Goal: Information Seeking & Learning: Learn about a topic

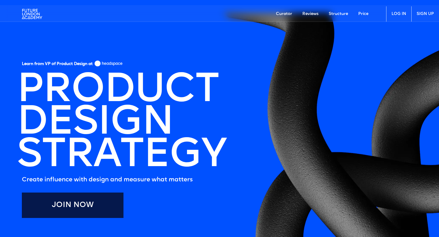
click at [26, 13] on img at bounding box center [32, 13] width 20 height 15
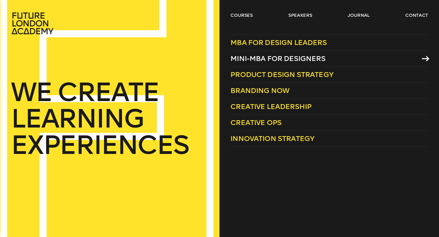
click at [281, 59] on span "Mini-MBA for Designers" at bounding box center [277, 58] width 95 height 8
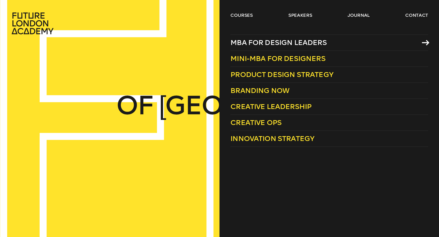
click at [249, 40] on span "MBA for Design Leaders" at bounding box center [278, 42] width 96 height 8
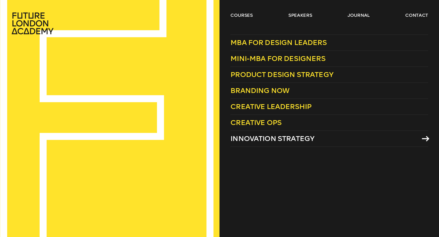
click at [258, 139] on span "Innovation Strategy" at bounding box center [272, 138] width 84 height 8
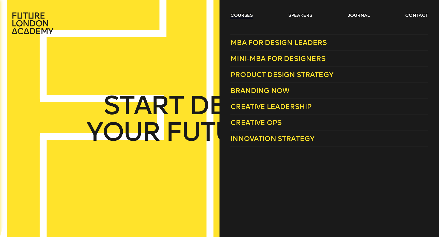
click at [250, 17] on link "courses" at bounding box center [241, 15] width 22 height 6
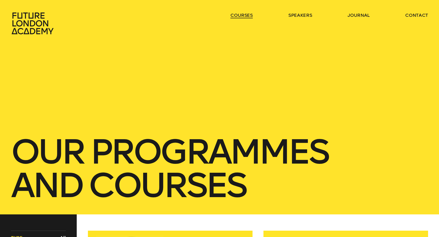
click at [241, 14] on link "courses" at bounding box center [241, 15] width 22 height 6
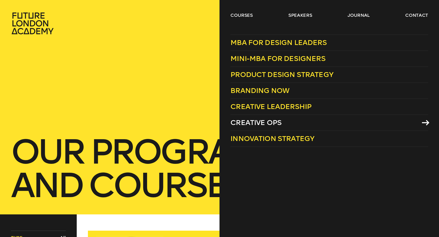
click at [256, 123] on span "Creative Ops" at bounding box center [255, 122] width 51 height 8
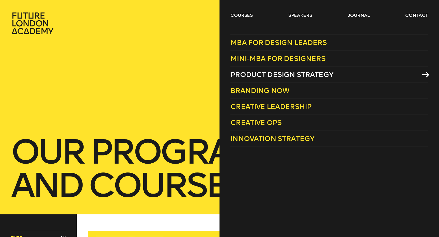
click at [246, 75] on span "Product Design Strategy" at bounding box center [281, 74] width 103 height 8
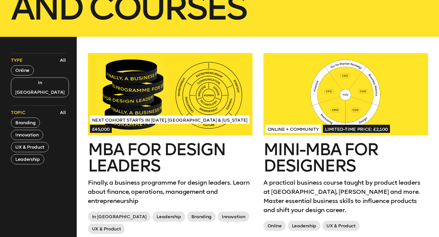
scroll to position [175, 0]
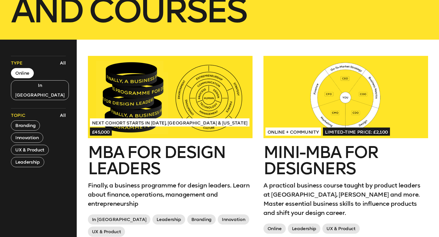
click at [27, 74] on button "Online" at bounding box center [22, 73] width 23 height 10
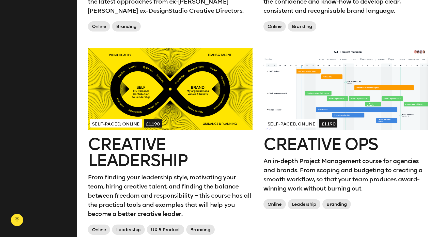
scroll to position [0, 0]
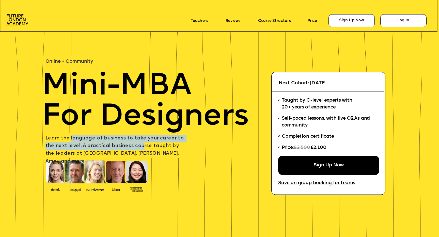
drag, startPoint x: 69, startPoint y: 139, endPoint x: 127, endPoint y: 142, distance: 58.0
click at [127, 142] on p "L earn the language of business to take your career to the next level. A practi…" at bounding box center [116, 150] width 143 height 31
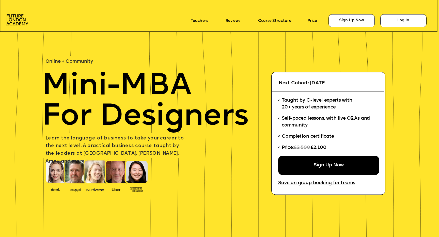
click at [132, 145] on span "L earn the language of business to take your career to the next level. A practi…" at bounding box center [115, 150] width 140 height 28
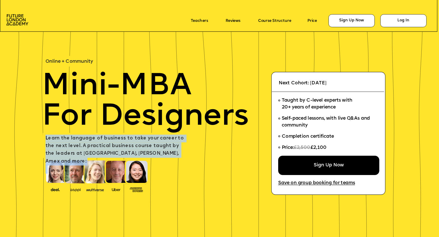
click at [132, 145] on span "L earn the language of business to take your career to the next level. A practi…" at bounding box center [115, 150] width 140 height 28
click at [113, 143] on p "L earn the language of business to take your career to the next level. A practi…" at bounding box center [116, 150] width 143 height 31
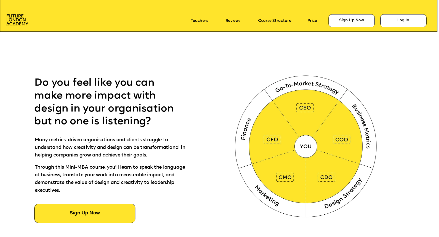
scroll to position [255, 0]
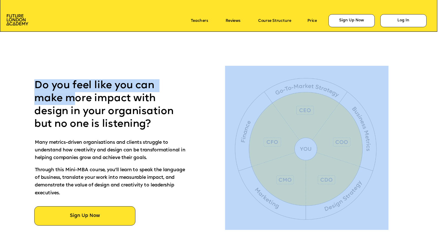
drag, startPoint x: 77, startPoint y: 99, endPoint x: 111, endPoint y: 136, distance: 50.2
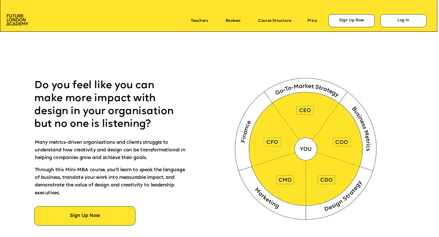
click at [118, 122] on span "Do you feel like you can make more impact with design in your organisation but …" at bounding box center [105, 105] width 142 height 49
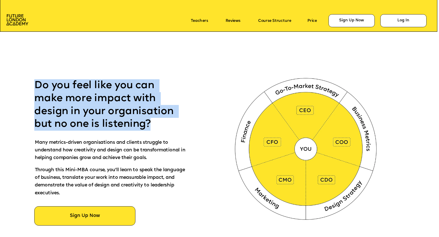
click at [118, 122] on span "Do you feel like you can make more impact with design in your organisation but …" at bounding box center [105, 105] width 142 height 49
click at [114, 130] on p "Do you feel like you can make more impact with design in your organisation but …" at bounding box center [108, 105] width 148 height 52
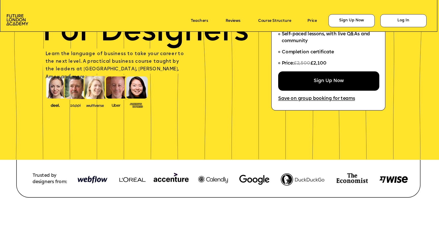
scroll to position [0, 0]
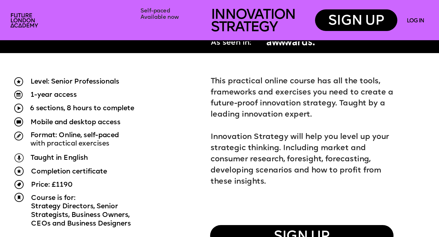
scroll to position [382, 0]
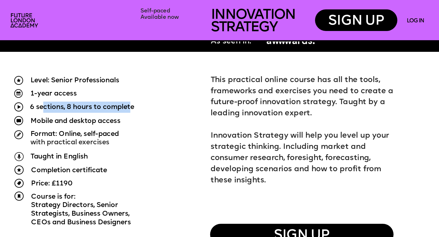
drag, startPoint x: 45, startPoint y: 107, endPoint x: 132, endPoint y: 112, distance: 86.5
click at [132, 112] on p "6 sections, 8 hours to complete" at bounding box center [95, 107] width 131 height 11
click at [95, 125] on p "Mobile and desktop access" at bounding box center [78, 121] width 97 height 9
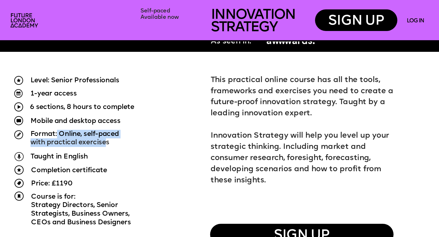
drag, startPoint x: 58, startPoint y: 133, endPoint x: 108, endPoint y: 146, distance: 52.4
click at [108, 146] on p "Format: Online, self-paced with practical exercises" at bounding box center [107, 138] width 154 height 17
click at [88, 146] on p "Format: Online, self-paced with practical exercises" at bounding box center [107, 138] width 154 height 17
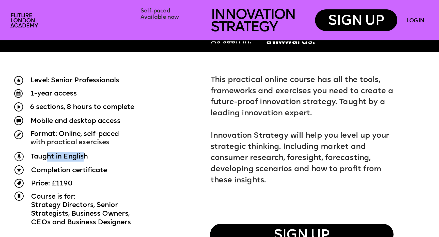
drag, startPoint x: 47, startPoint y: 157, endPoint x: 86, endPoint y: 160, distance: 39.5
click at [86, 160] on span "Taught in English" at bounding box center [58, 156] width 57 height 7
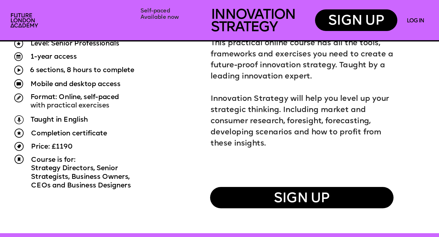
scroll to position [413, 0]
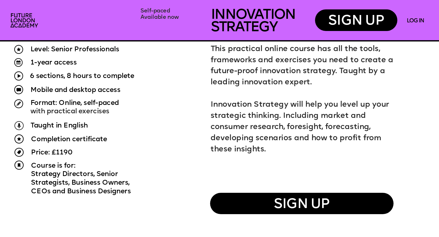
click at [74, 173] on span "Strategy Directors, Senior" at bounding box center [74, 174] width 87 height 7
click at [74, 181] on span "Strategists, Business Owners," at bounding box center [80, 182] width 99 height 7
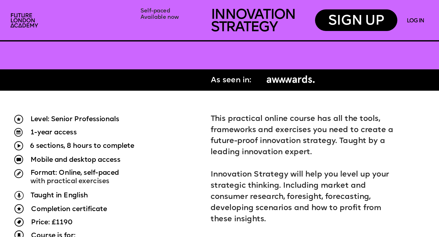
click at [260, 146] on p "This practical online course has all the tools, frameworks and exercises you ne…" at bounding box center [304, 136] width 187 height 45
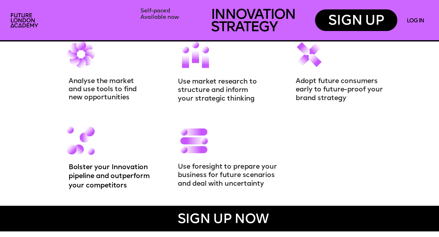
scroll to position [683, 0]
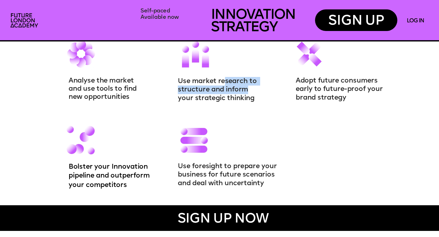
drag, startPoint x: 227, startPoint y: 80, endPoint x: 248, endPoint y: 94, distance: 25.8
click at [248, 94] on p "Use market research to structure and inform your strategic thinking" at bounding box center [221, 90] width 86 height 26
click at [303, 85] on p "Adopt future consumers early to future-proof your brand strategy" at bounding box center [345, 89] width 98 height 26
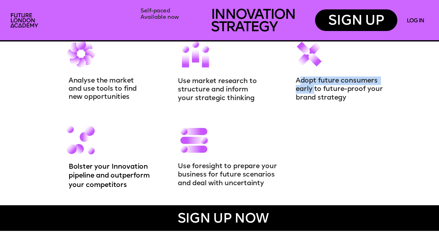
drag, startPoint x: 302, startPoint y: 90, endPoint x: 314, endPoint y: 92, distance: 12.5
click at [314, 92] on span "Adopt future consumers early to future-proof your brand strategy" at bounding box center [340, 89] width 89 height 24
click at [314, 94] on p "Adopt future consumers early to future-proof your brand strategy" at bounding box center [345, 89] width 98 height 26
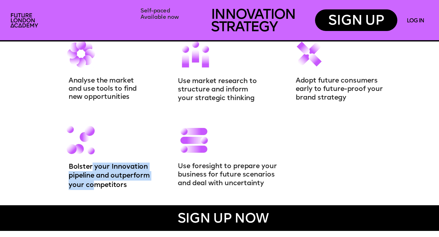
drag, startPoint x: 92, startPoint y: 168, endPoint x: 97, endPoint y: 186, distance: 18.9
click at [97, 186] on div "Bolster your Innovation pipeline and outperform your competitors" at bounding box center [119, 176] width 100 height 27
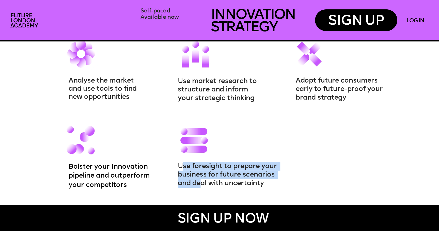
drag, startPoint x: 183, startPoint y: 164, endPoint x: 203, endPoint y: 186, distance: 30.2
click at [203, 186] on span "Use foresight to prepare your business for future scenarios and deal with uncer…" at bounding box center [228, 175] width 101 height 24
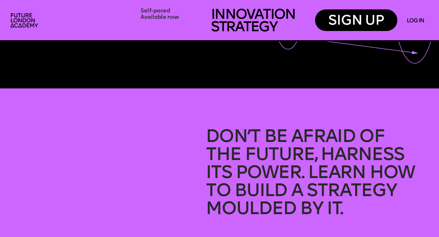
scroll to position [0, 0]
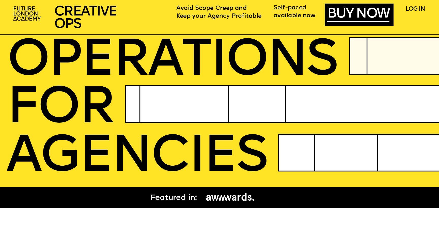
scroll to position [191, 0]
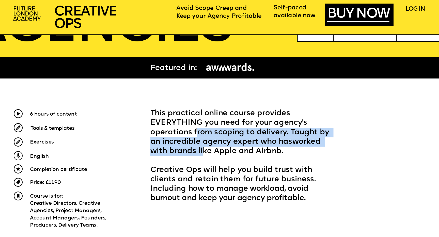
drag, startPoint x: 197, startPoint y: 133, endPoint x: 204, endPoint y: 156, distance: 23.8
click at [204, 156] on p "This practical online course provides EVERYTHING you need for your agency's ope…" at bounding box center [244, 132] width 188 height 47
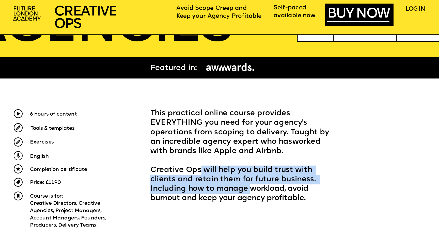
drag, startPoint x: 199, startPoint y: 171, endPoint x: 214, endPoint y: 186, distance: 21.4
click at [214, 186] on span "Creative Ops will help you build trust with clients and retain them for future …" at bounding box center [234, 184] width 168 height 36
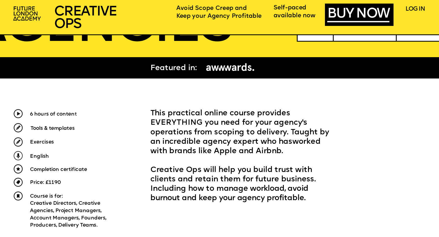
click at [215, 188] on span "anage workload, avoid burnout and keep your agency profitable." at bounding box center [230, 193] width 160 height 17
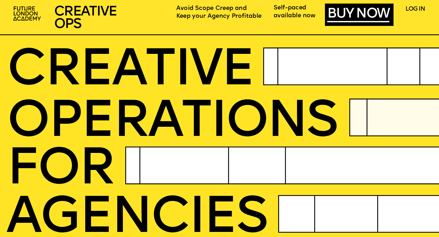
scroll to position [0, 0]
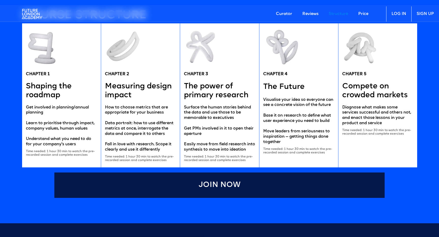
scroll to position [1025, 0]
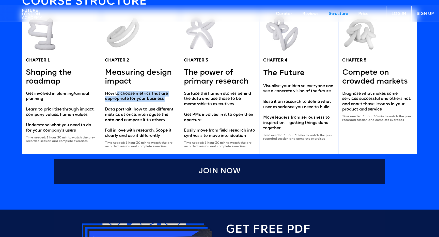
drag, startPoint x: 118, startPoint y: 92, endPoint x: 119, endPoint y: 102, distance: 10.2
click at [119, 102] on div "How to choose metrics that are appropriate for your business Data portrait: how…" at bounding box center [140, 115] width 71 height 48
click at [119, 109] on div "How to choose metrics that are appropriate for your business Data portrait: how…" at bounding box center [140, 115] width 71 height 48
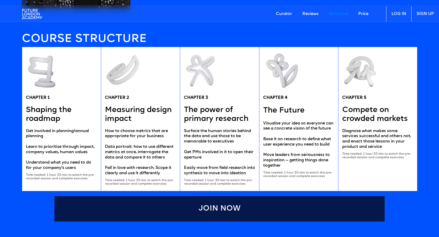
scroll to position [979, 0]
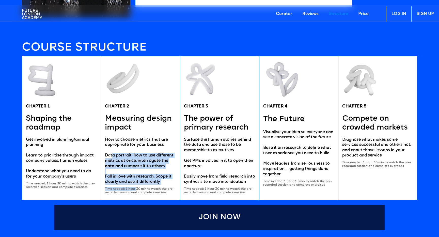
drag, startPoint x: 114, startPoint y: 154, endPoint x: 137, endPoint y: 189, distance: 41.6
click at [137, 189] on div "CHAPTER 2 Measuring design impact How to choose metrics that are appropriate fo…" at bounding box center [140, 128] width 79 height 144
click at [143, 182] on div "How to choose metrics that are appropriate for your business Data portrait: how…" at bounding box center [140, 161] width 71 height 48
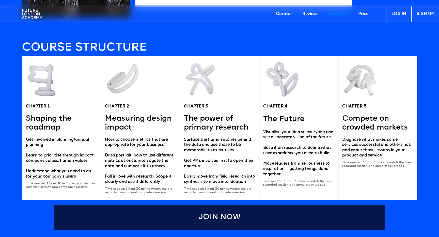
drag, startPoint x: 202, startPoint y: 119, endPoint x: 204, endPoint y: 146, distance: 27.0
click at [204, 146] on div "CHAPTER 3 The power of primary research Surface the human stories behind the da…" at bounding box center [219, 128] width 79 height 144
click at [204, 146] on div "Surface the human stories behind the data and use those to be memorable to exec…" at bounding box center [219, 161] width 71 height 48
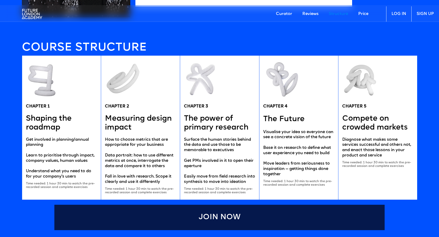
click at [196, 161] on div "Surface the human stories behind the data and use those to be memorable to exec…" at bounding box center [219, 161] width 71 height 48
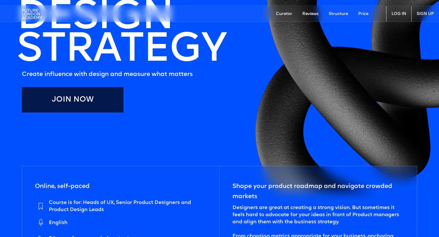
scroll to position [0, 0]
